Goal: Find specific page/section: Find specific page/section

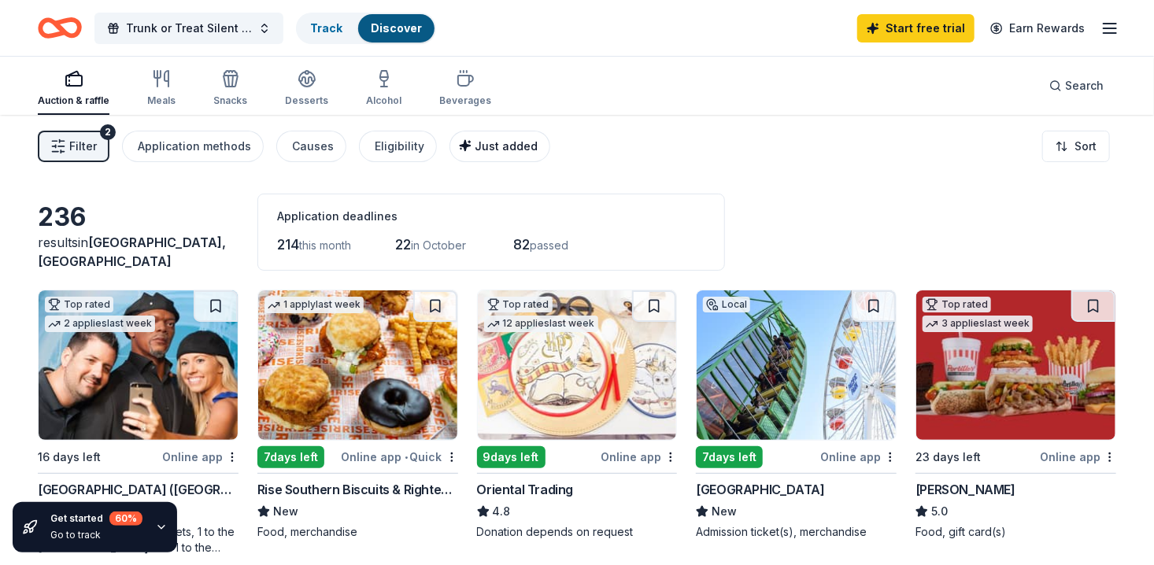
click at [495, 147] on span "Just added" at bounding box center [506, 145] width 63 height 13
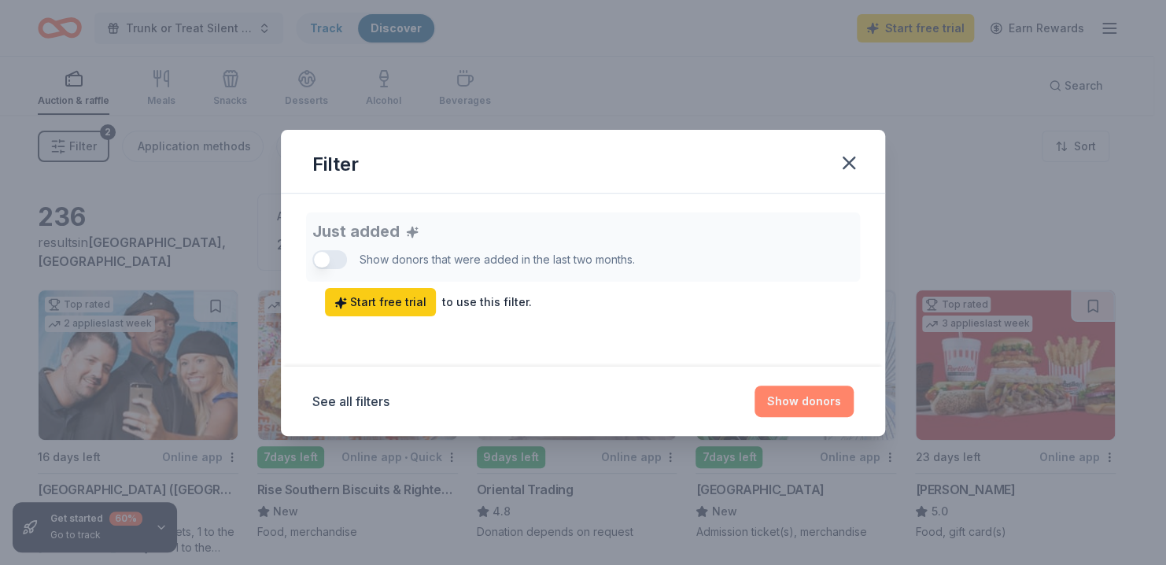
click at [814, 406] on button "Show donors" at bounding box center [804, 401] width 99 height 31
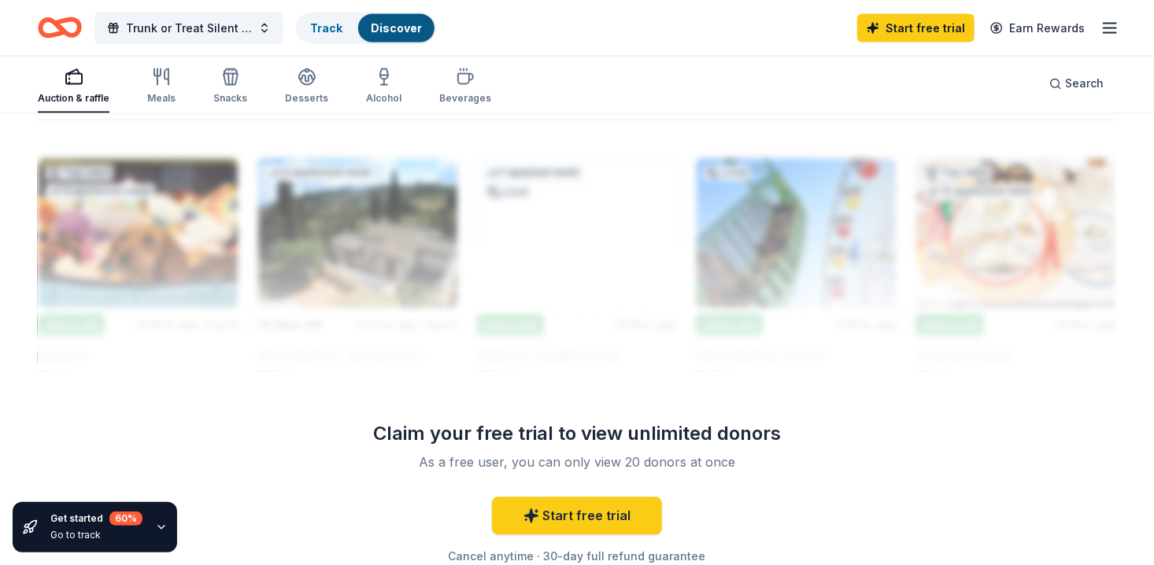
scroll to position [891, 0]
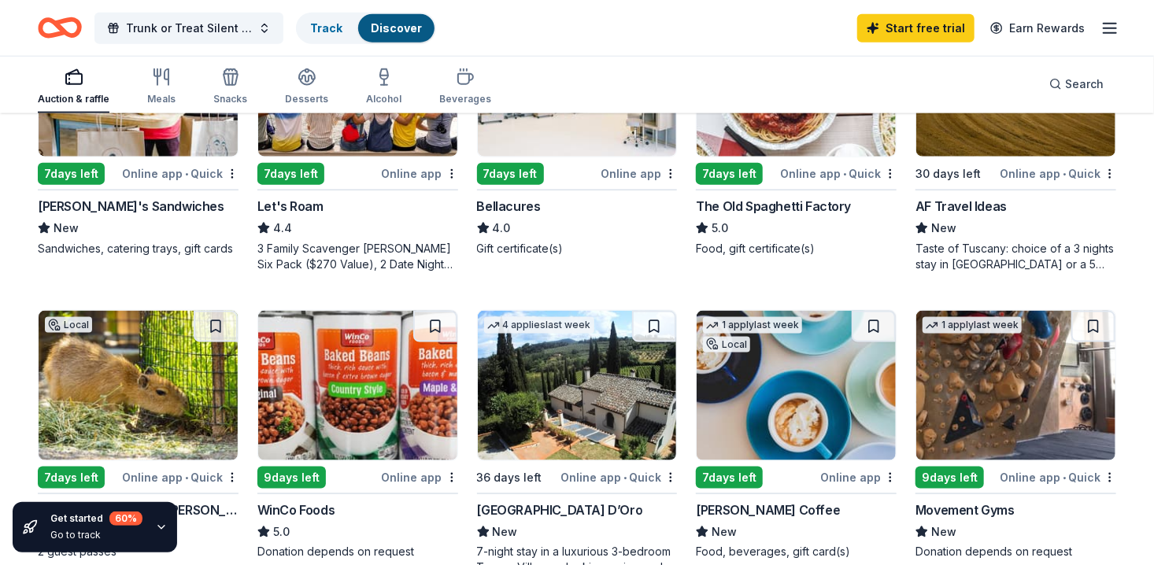
click at [573, 125] on img at bounding box center [577, 82] width 199 height 150
